Goal: Find specific fact

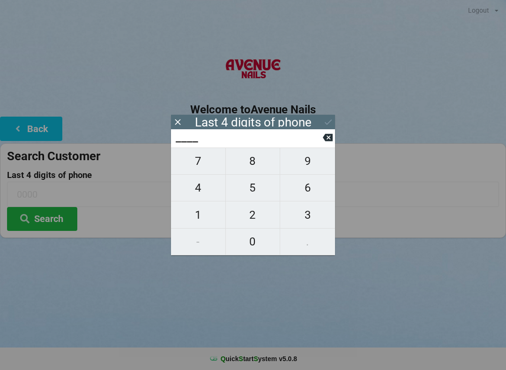
click at [204, 183] on span "4" at bounding box center [198, 188] width 54 height 20
type input "4___"
click at [313, 185] on span "6" at bounding box center [307, 188] width 55 height 20
type input "46__"
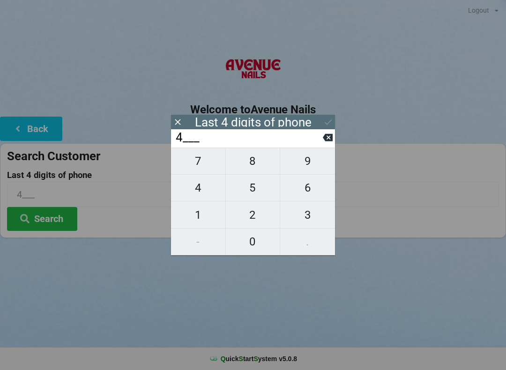
type input "46__"
click at [255, 190] on span "5" at bounding box center [253, 188] width 54 height 20
type input "465_"
click at [306, 189] on span "6" at bounding box center [307, 188] width 55 height 20
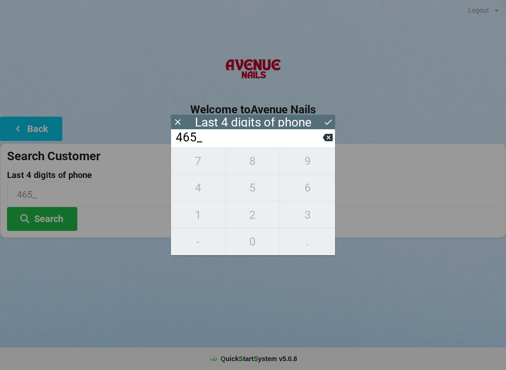
type input "4656"
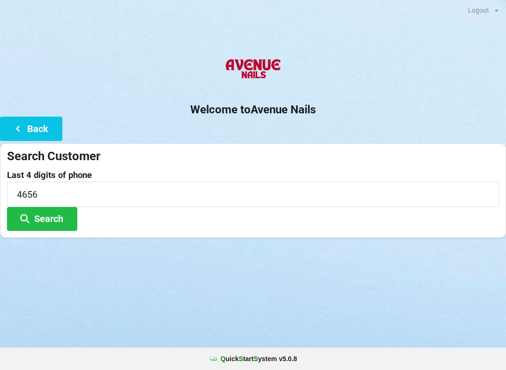
click at [41, 213] on button "Search" at bounding box center [42, 219] width 70 height 24
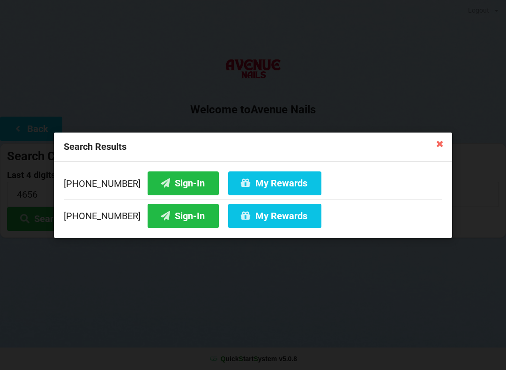
click at [159, 200] on div "[PHONE_NUMBER] Sign-In My Rewards" at bounding box center [253, 213] width 378 height 29
click at [163, 219] on button "Sign-In" at bounding box center [183, 216] width 71 height 24
